Goal: Entertainment & Leisure: Consume media (video, audio)

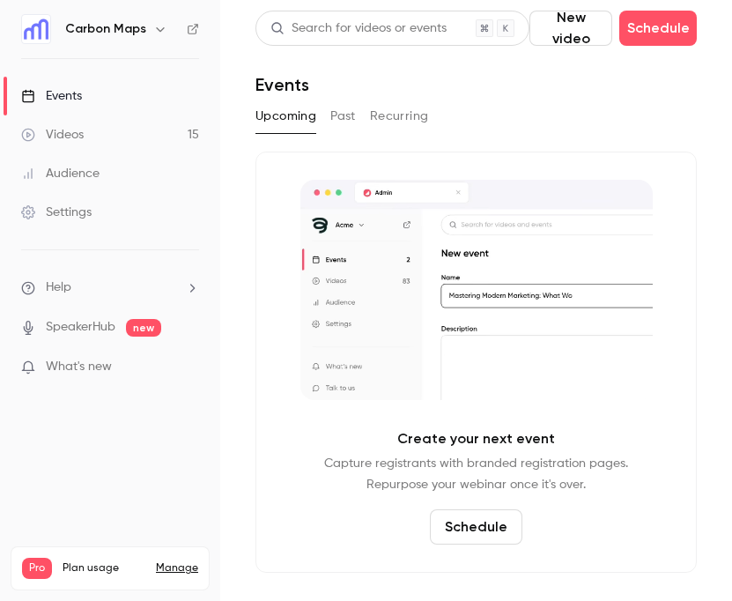
click at [586, 27] on button "New video" at bounding box center [571, 28] width 83 height 35
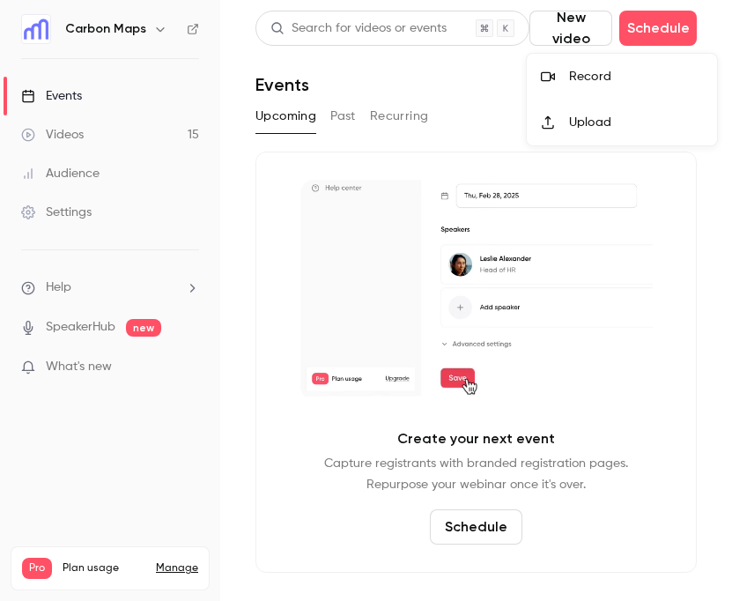
click at [582, 76] on div "Record" at bounding box center [636, 77] width 134 height 18
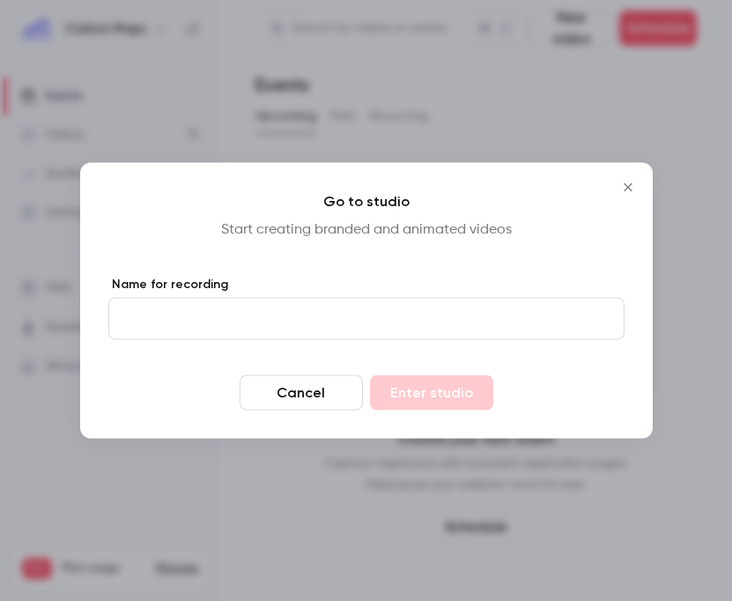
click at [341, 323] on input "Name for recording" at bounding box center [366, 319] width 517 height 42
type input "*"
type input "*********"
click at [436, 383] on button "Enter studio" at bounding box center [431, 393] width 123 height 35
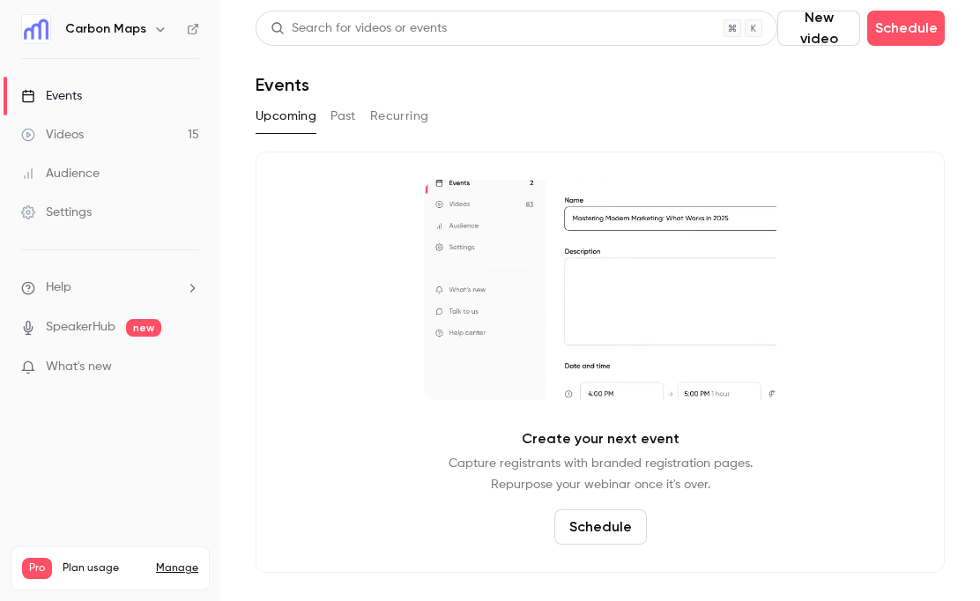
click at [106, 132] on link "Videos 15" at bounding box center [110, 134] width 220 height 39
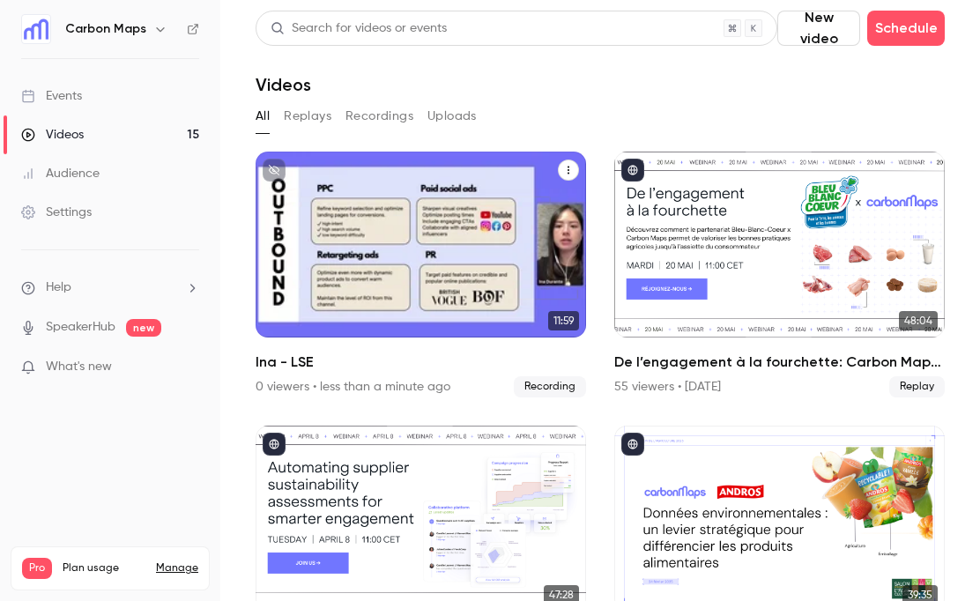
click at [419, 246] on div "Carbon Maps [DATE] Ina - LSE" at bounding box center [421, 245] width 331 height 186
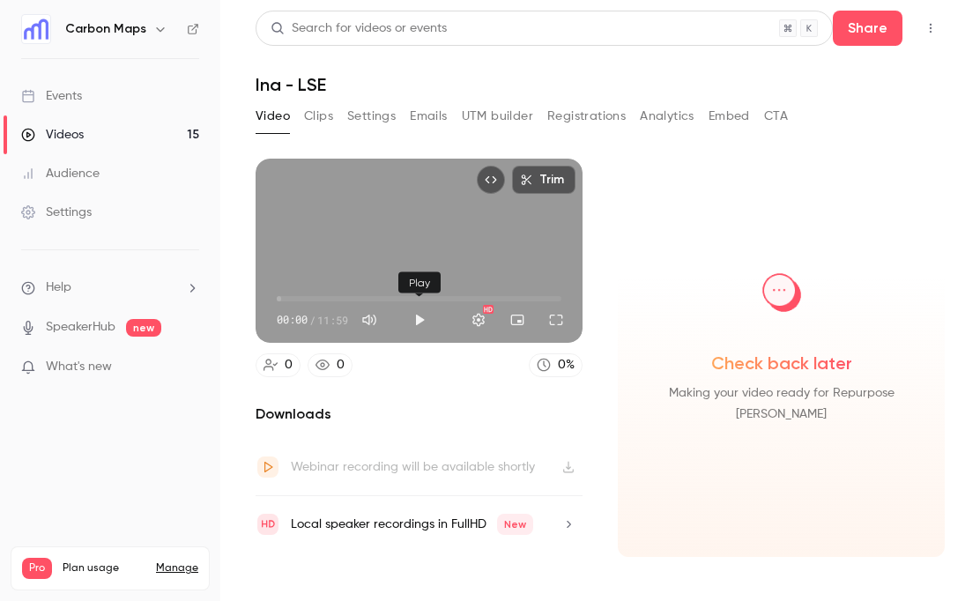
click at [414, 313] on button "Play" at bounding box center [419, 319] width 35 height 35
click at [547, 316] on button "Full screen" at bounding box center [556, 319] width 35 height 35
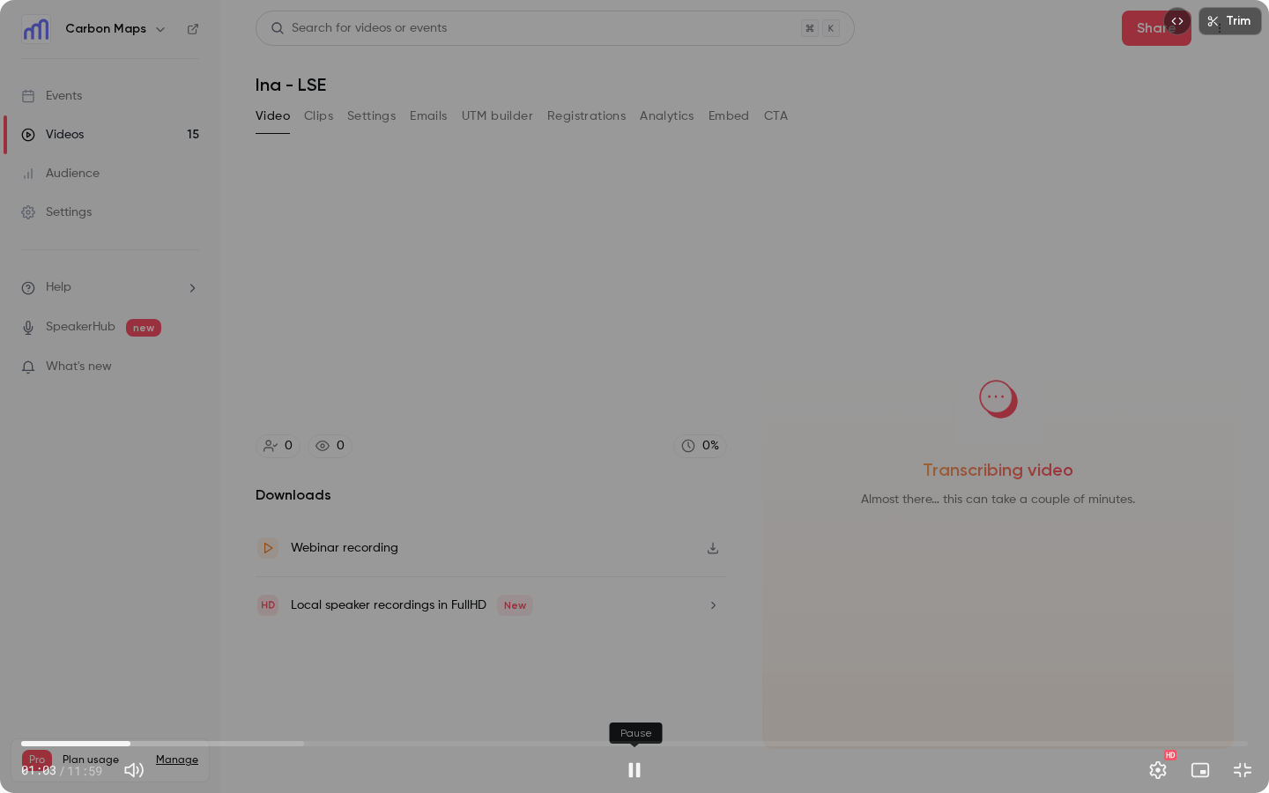
click at [637, 600] on button "Pause" at bounding box center [634, 770] width 35 height 35
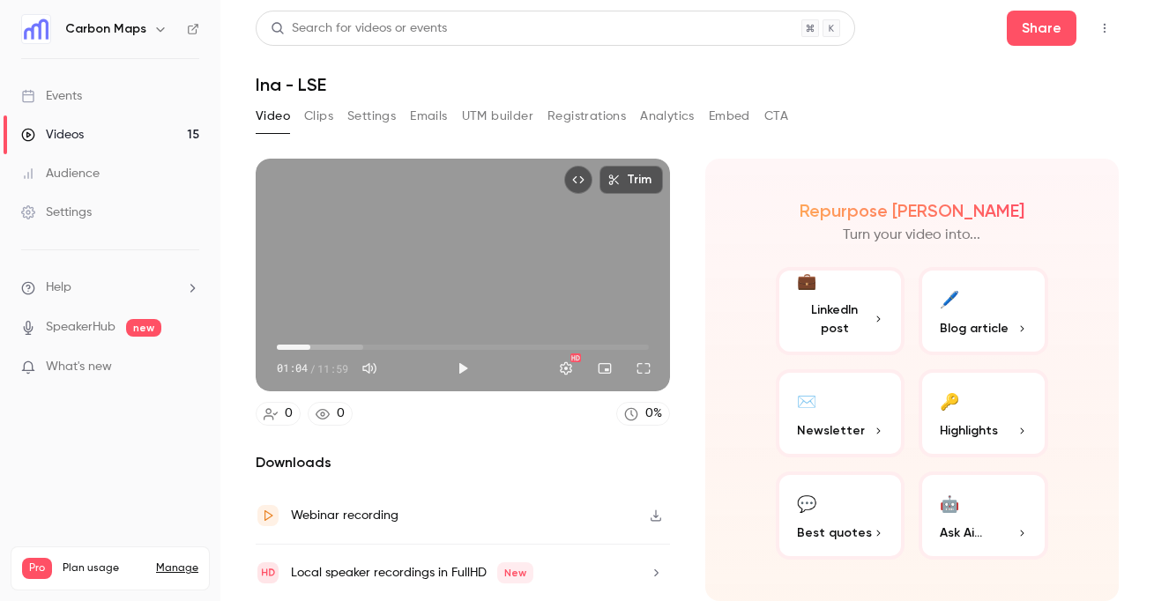
click at [1102, 30] on icon "Top Bar Actions" at bounding box center [1104, 28] width 14 height 12
click at [1000, 152] on li "Delete" at bounding box center [1023, 165] width 194 height 46
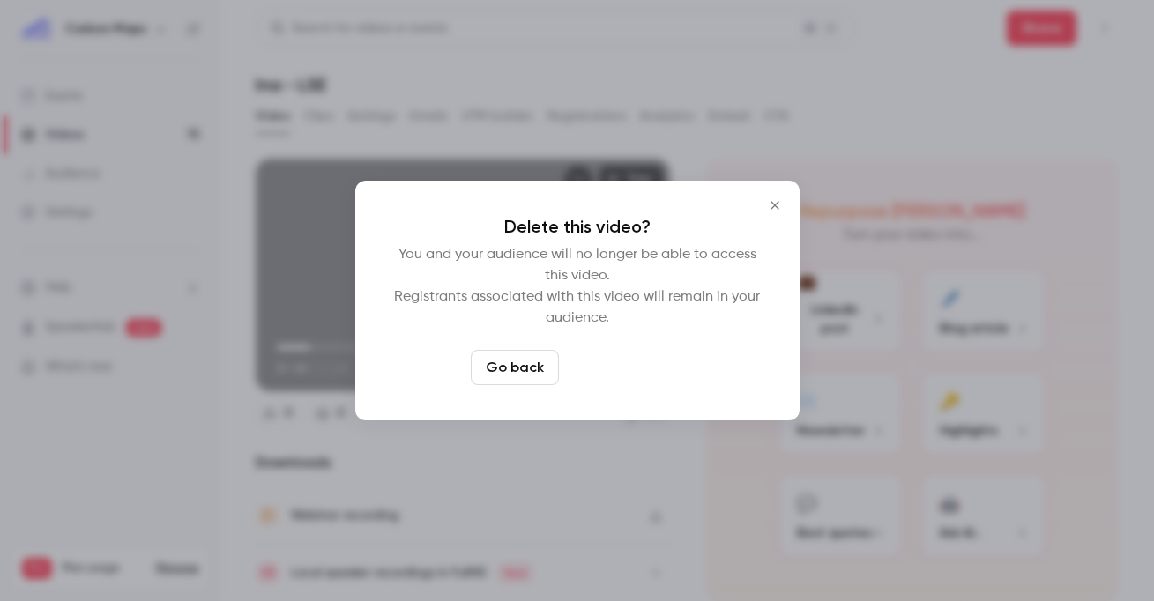
click at [629, 367] on button "Delete video" at bounding box center [624, 367] width 117 height 35
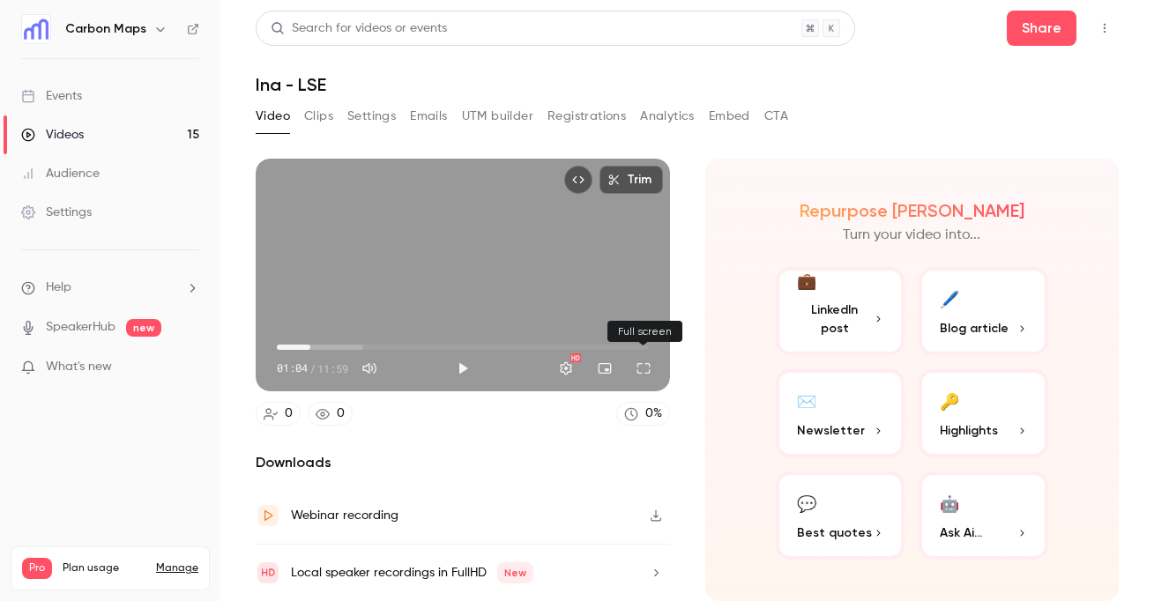
type input "****"
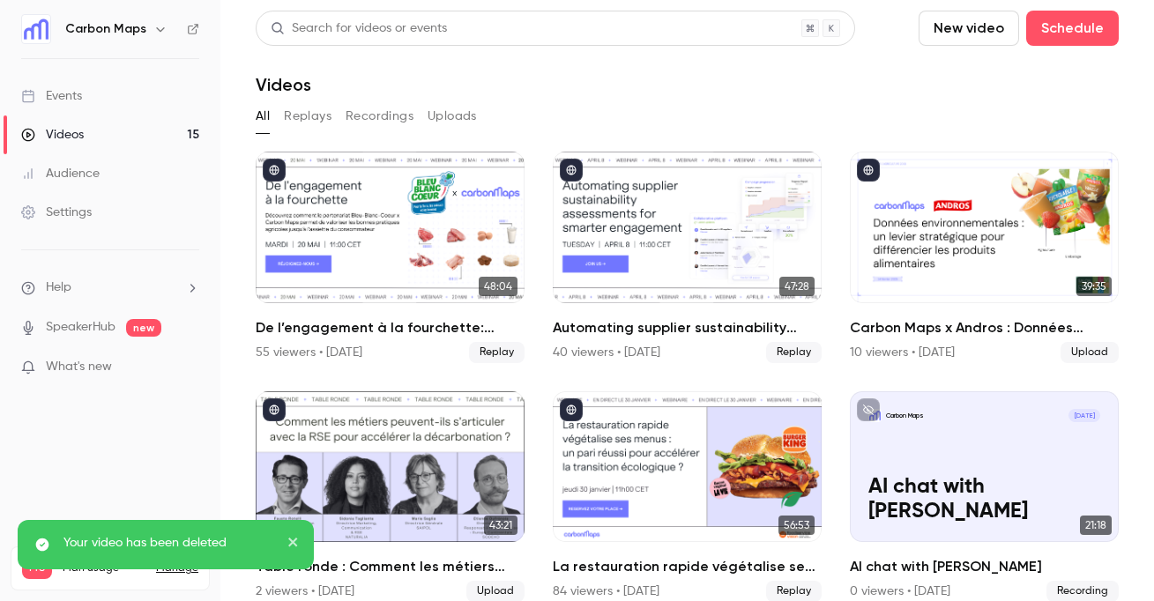
click at [979, 23] on button "New video" at bounding box center [968, 28] width 100 height 35
click at [970, 73] on div "Record" at bounding box center [1033, 77] width 134 height 18
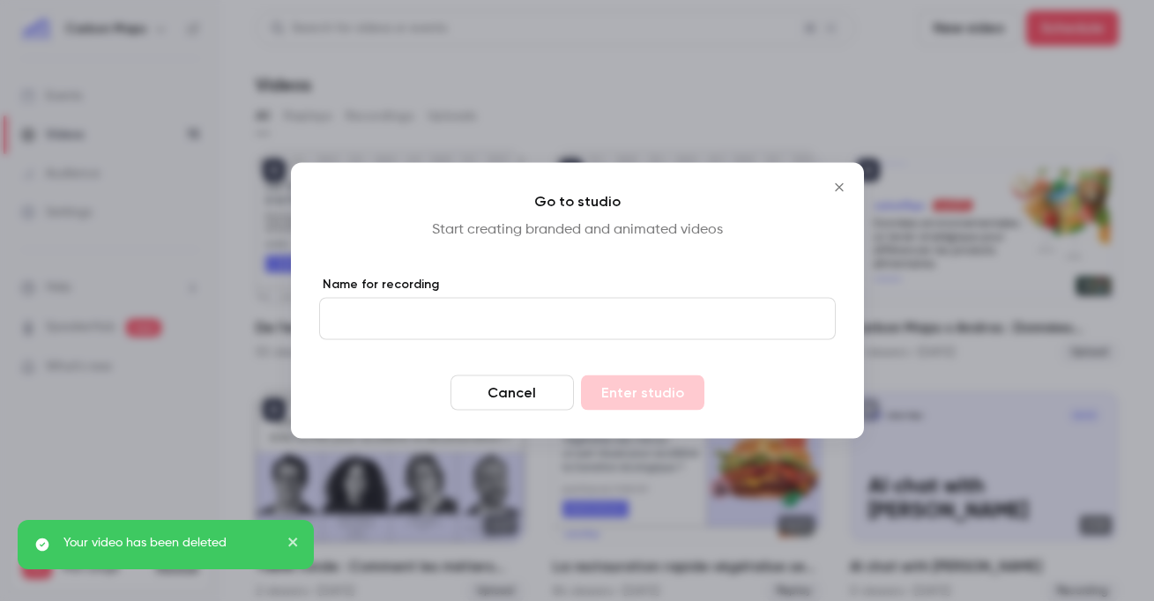
click at [508, 309] on input "Name for recording" at bounding box center [577, 319] width 517 height 42
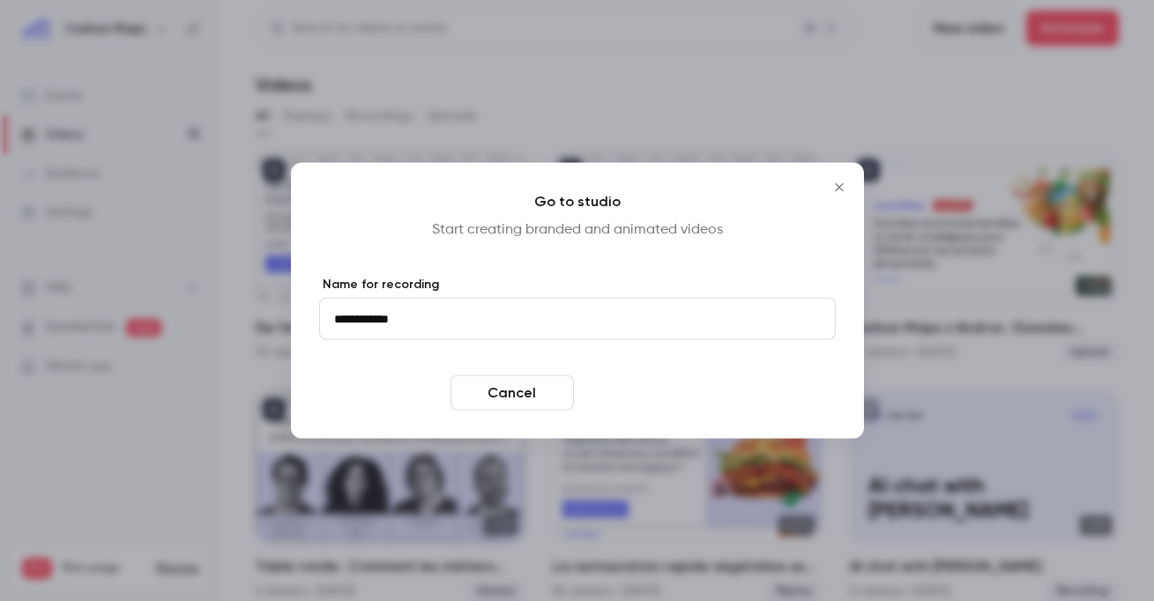
type input "**********"
click at [650, 392] on button "Enter studio" at bounding box center [642, 393] width 123 height 35
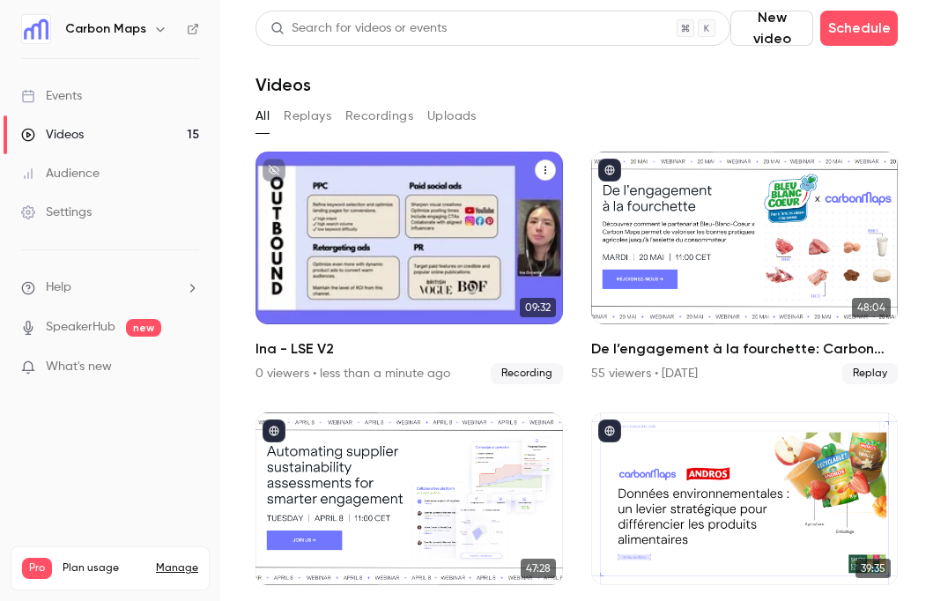
click at [464, 248] on div "Carbon Maps [DATE] Ina - LSE V2" at bounding box center [410, 238] width 308 height 173
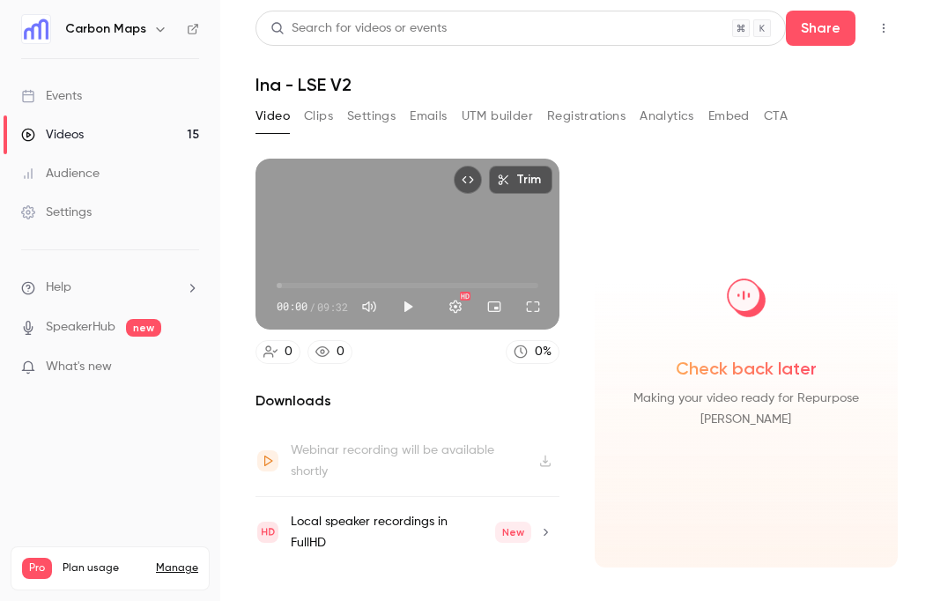
click at [405, 301] on button "Play" at bounding box center [407, 306] width 35 height 35
click at [532, 314] on button "Full screen" at bounding box center [533, 306] width 35 height 35
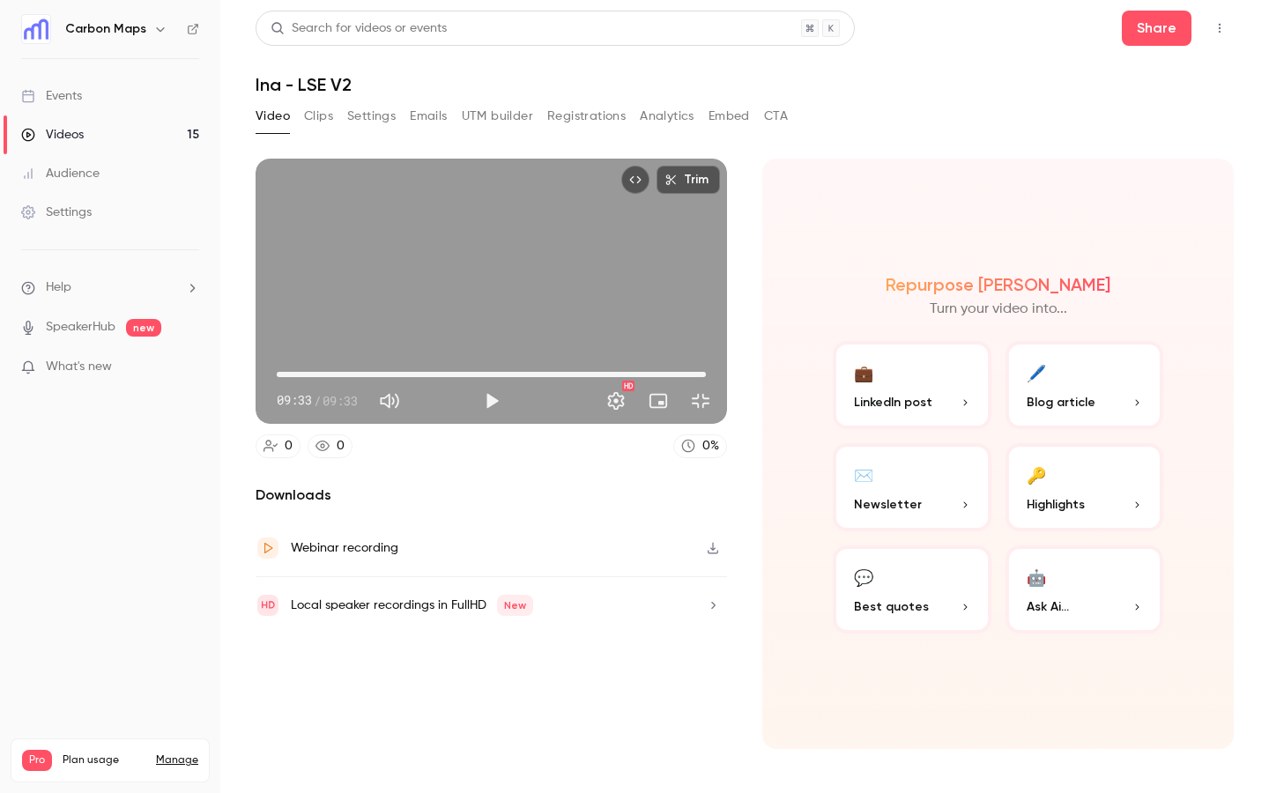
type input "*****"
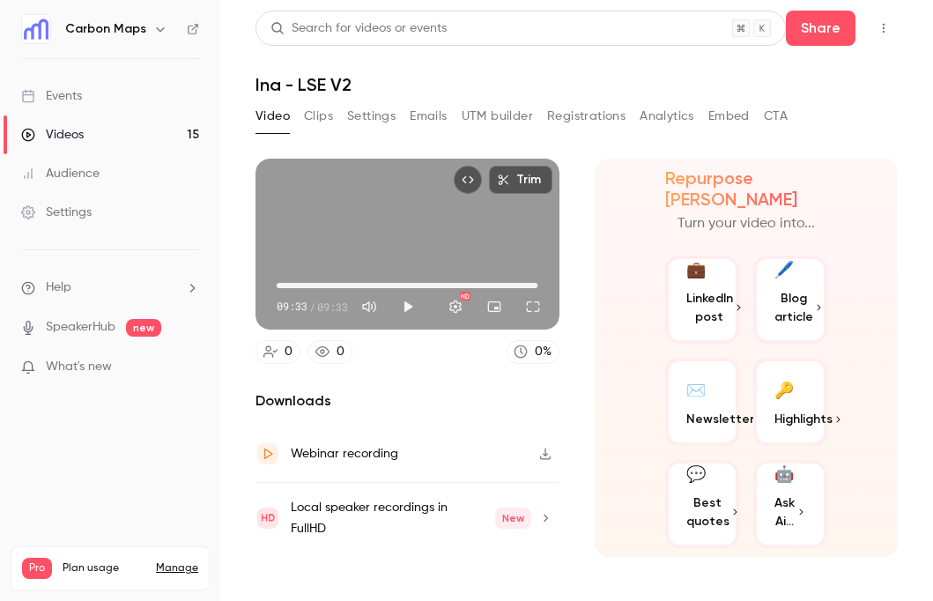
click at [542, 454] on icon "button" at bounding box center [546, 454] width 14 height 12
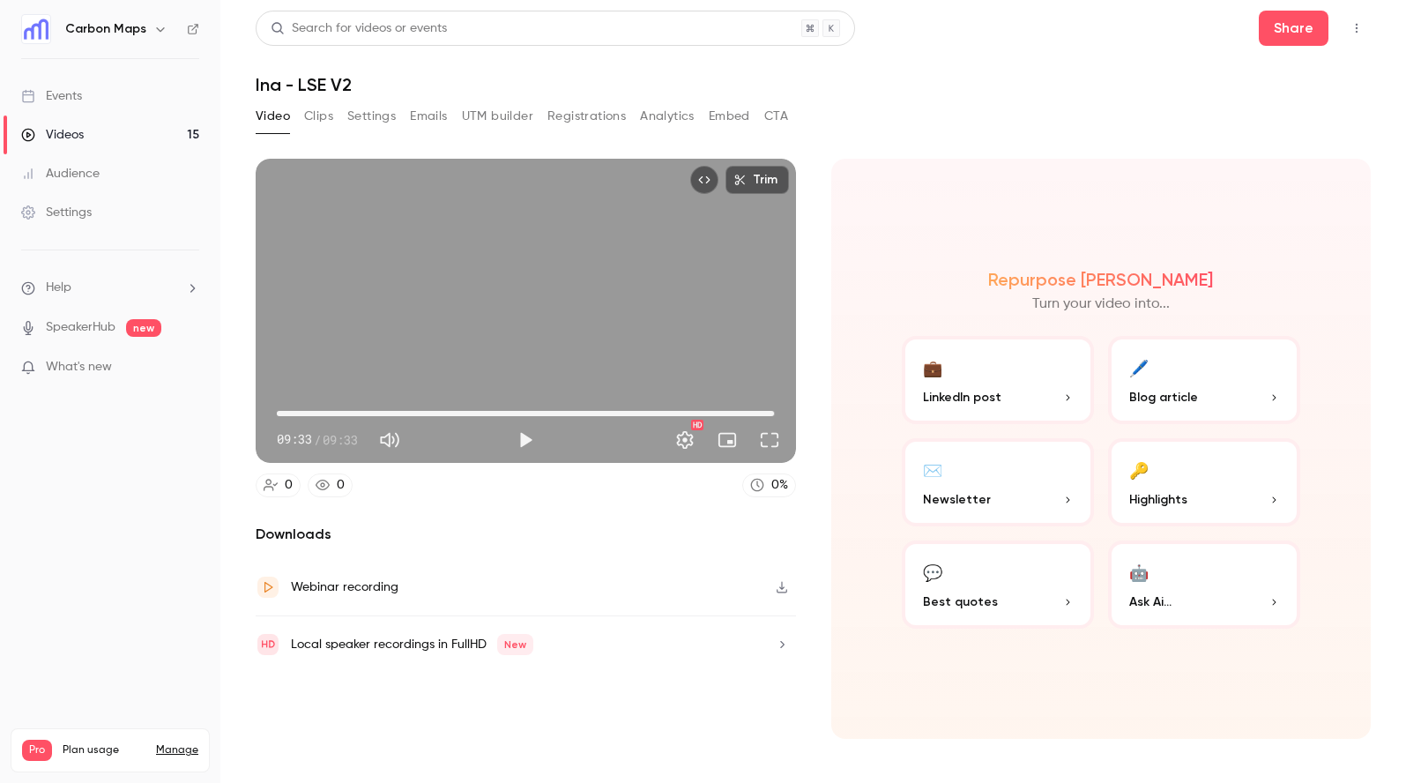
click at [623, 510] on div "Trim 09:33 09:33 / 09:33 HD 0 0 0 % Downloads Webinar recording Local speaker r…" at bounding box center [526, 449] width 540 height 580
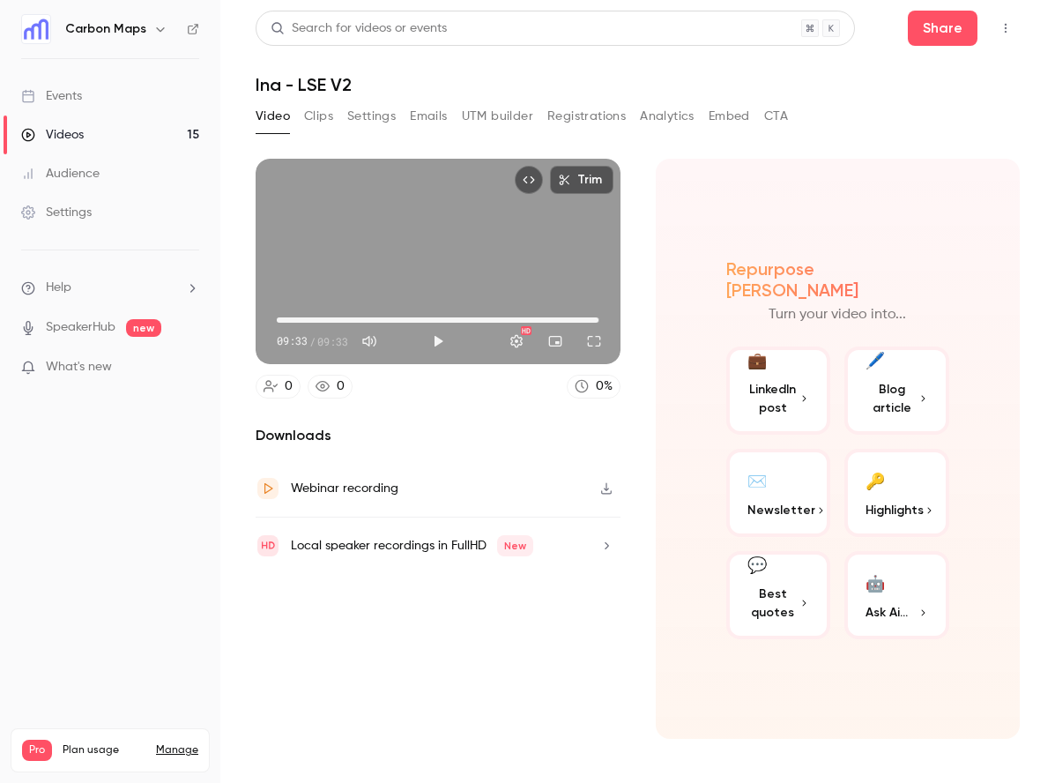
click at [649, 156] on div "Trim 09:33 09:33 / 09:33 HD 0 0 0 % Downloads Webinar recording Local speaker r…" at bounding box center [638, 438] width 764 height 601
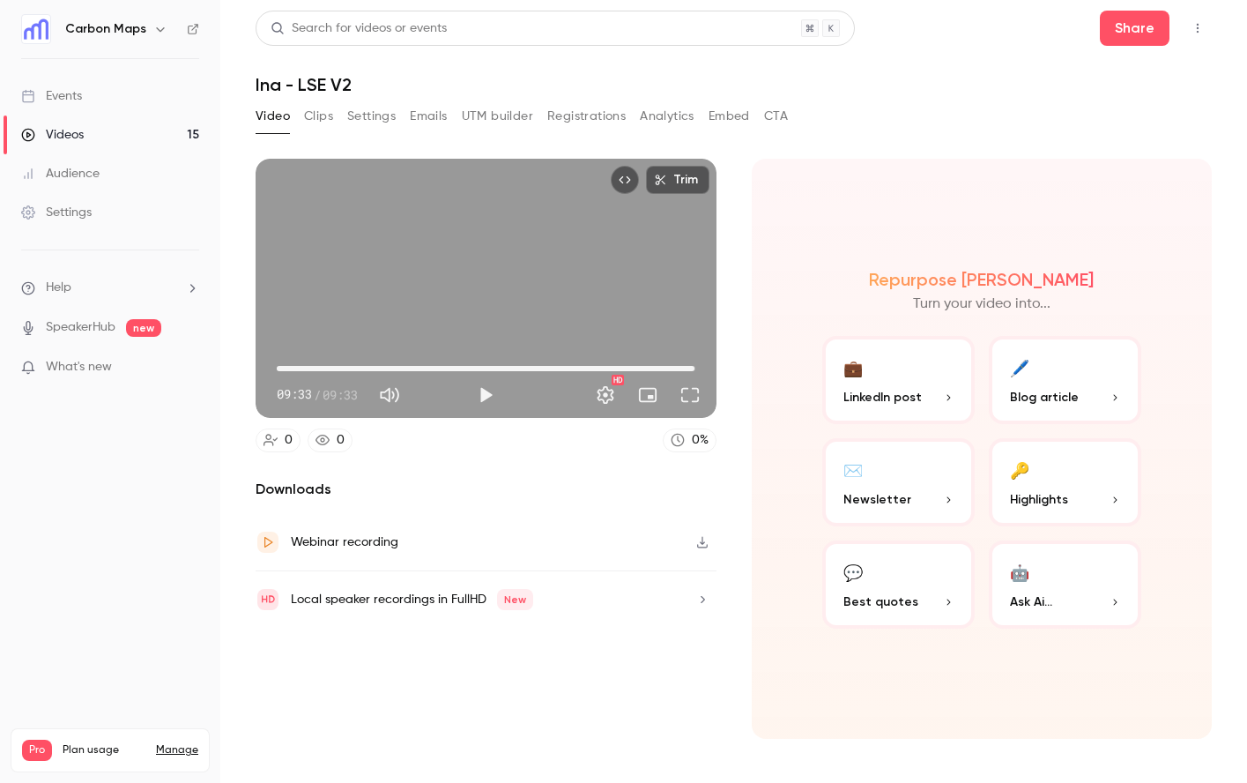
click at [1199, 29] on icon "Top Bar Actions" at bounding box center [1198, 28] width 14 height 12
click at [1061, 163] on div "Delete" at bounding box center [1130, 165] width 138 height 18
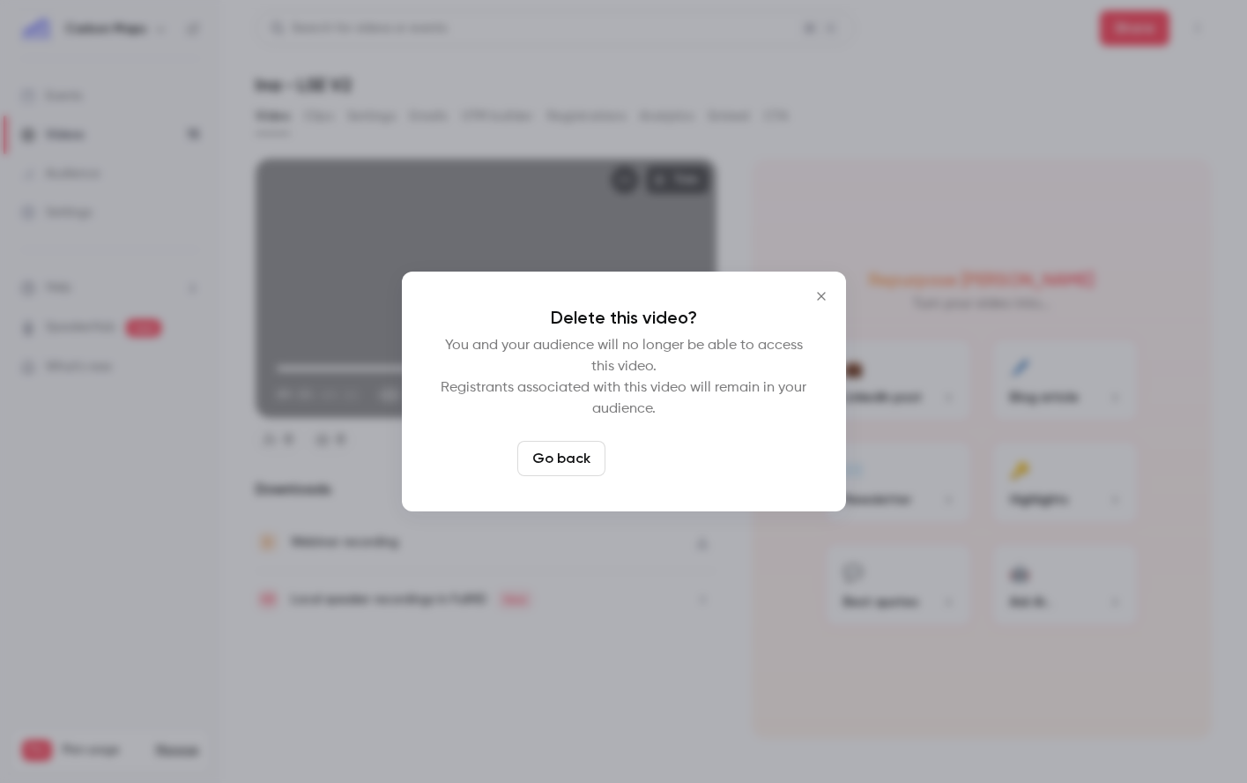
click at [686, 451] on button "Delete video" at bounding box center [671, 458] width 117 height 35
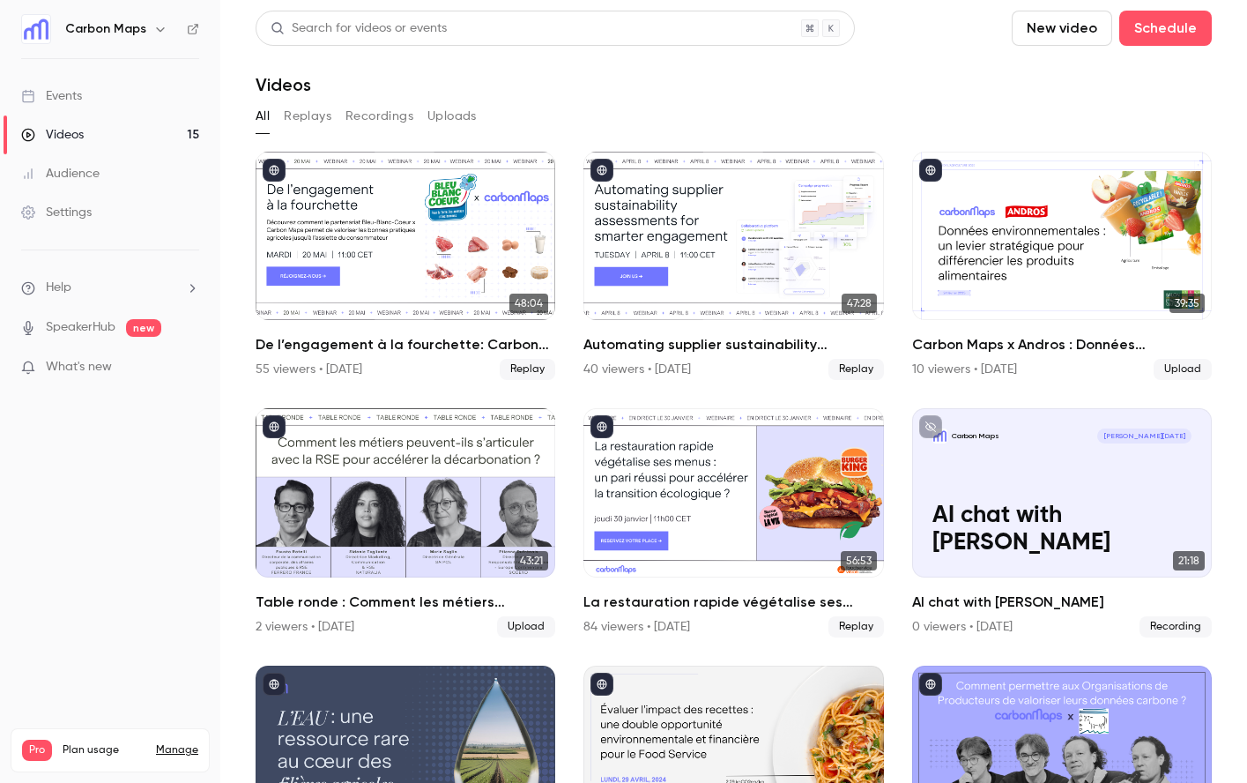
click at [113, 200] on link "Settings" at bounding box center [110, 212] width 220 height 39
